Goal: Information Seeking & Learning: Learn about a topic

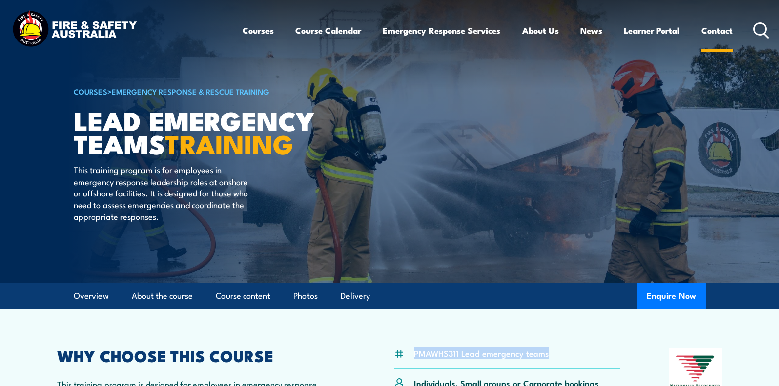
click at [725, 33] on link "Contact" at bounding box center [716, 30] width 31 height 26
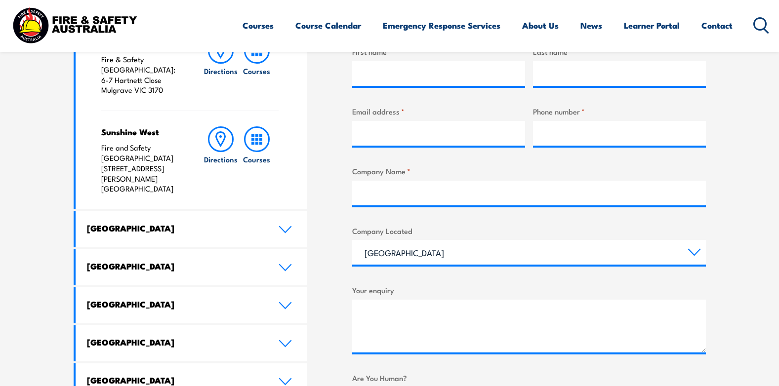
scroll to position [543, 0]
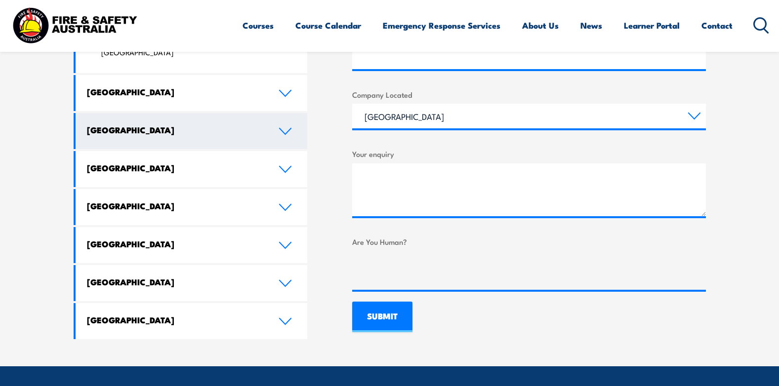
click at [283, 128] on icon at bounding box center [284, 131] width 11 height 6
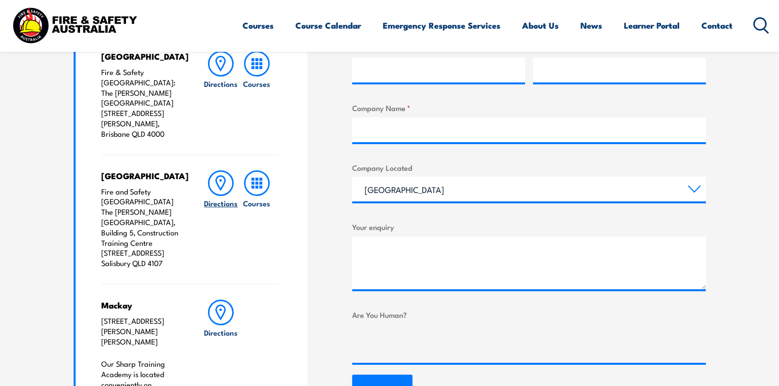
scroll to position [494, 0]
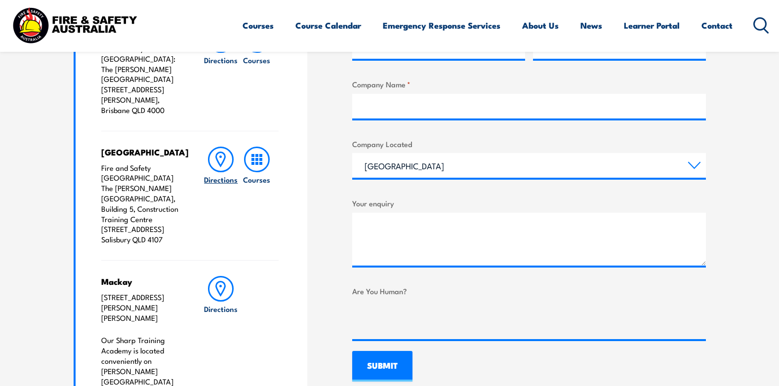
click at [225, 152] on icon at bounding box center [220, 159] width 9 height 14
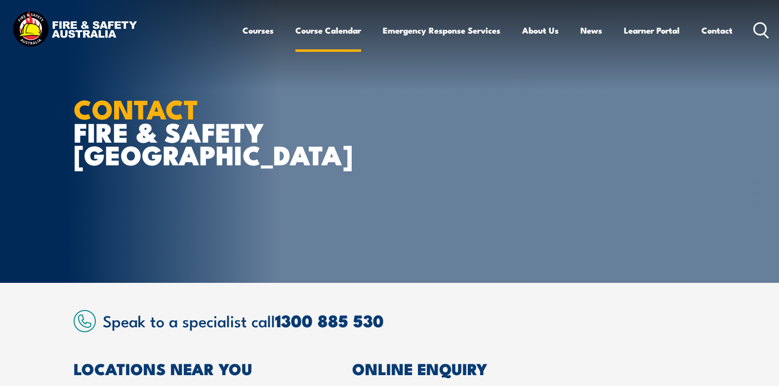
click at [321, 29] on link "Course Calendar" at bounding box center [328, 30] width 66 height 26
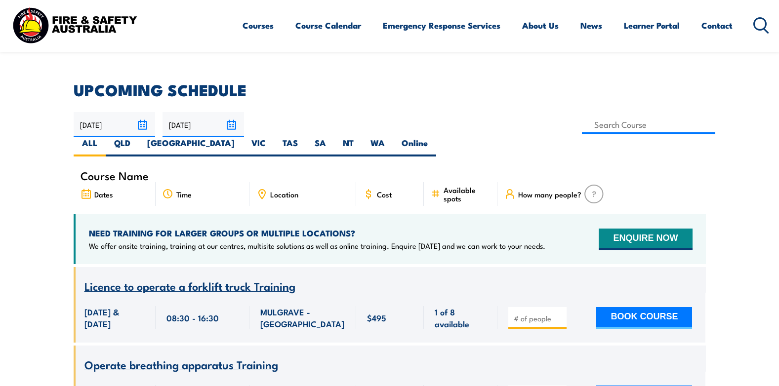
scroll to position [148, 0]
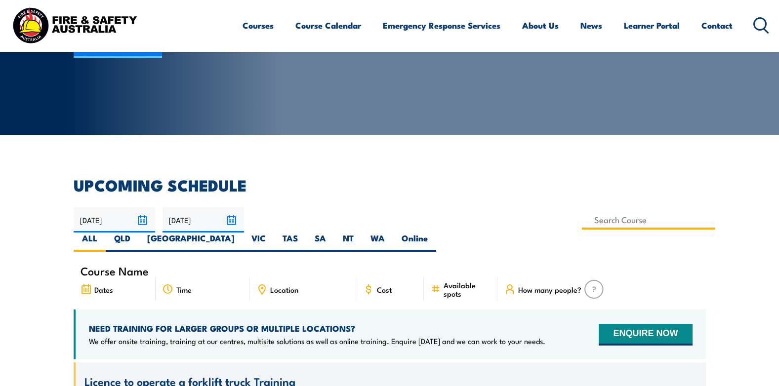
click at [582, 224] on input at bounding box center [649, 219] width 134 height 19
type input "Lead Emergency Teams"
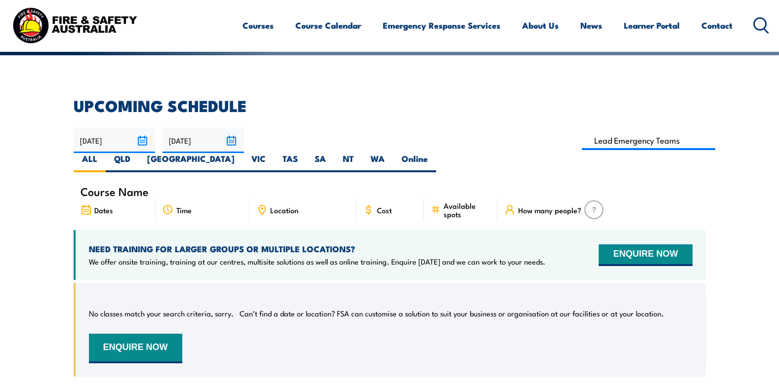
scroll to position [227, 0]
